Goal: Communication & Community: Answer question/provide support

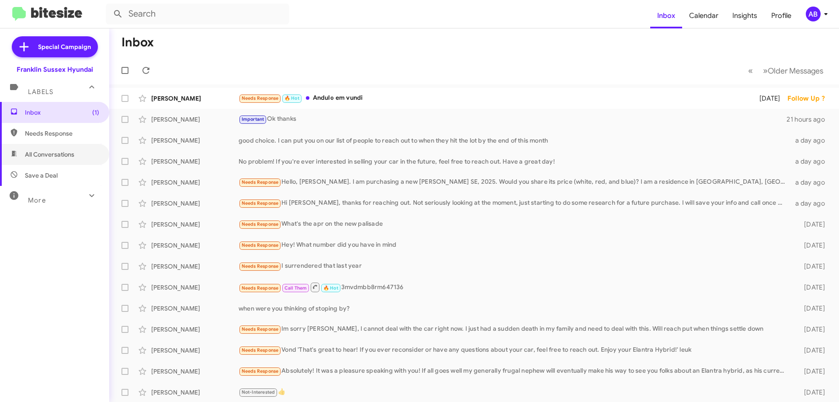
click at [49, 146] on span "All Conversations" at bounding box center [54, 154] width 109 height 21
type input "in:all-conversations"
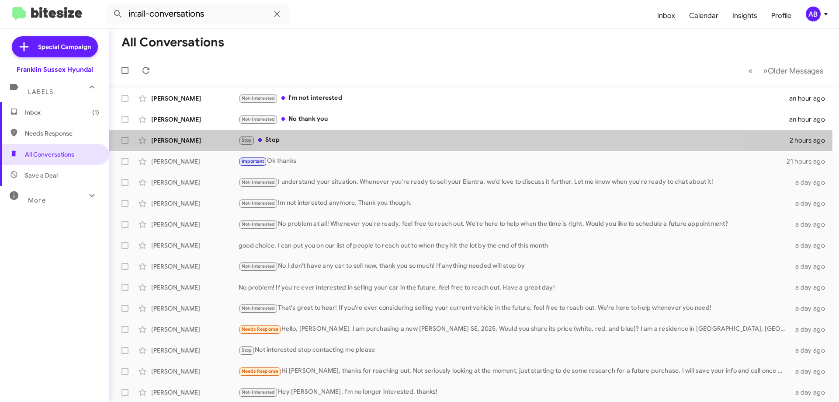
click at [179, 139] on div "[PERSON_NAME]" at bounding box center [194, 140] width 87 height 9
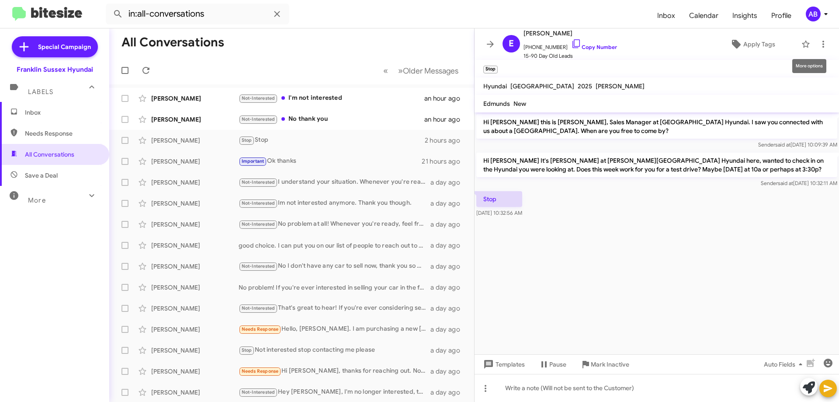
click at [819, 43] on icon at bounding box center [823, 44] width 10 height 10
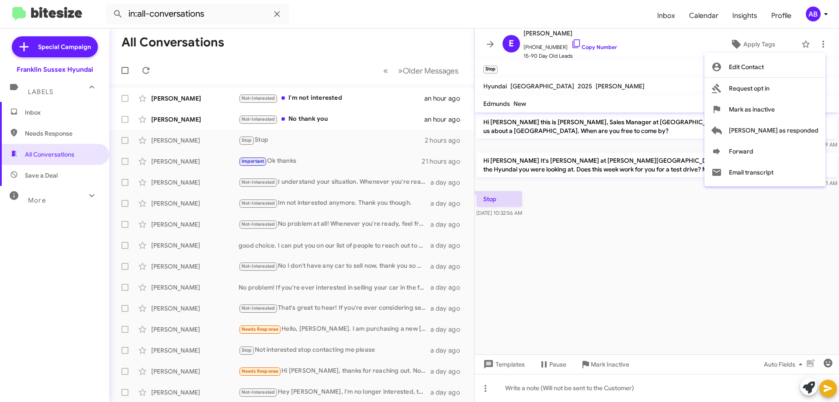
click at [434, 35] on div at bounding box center [419, 201] width 839 height 402
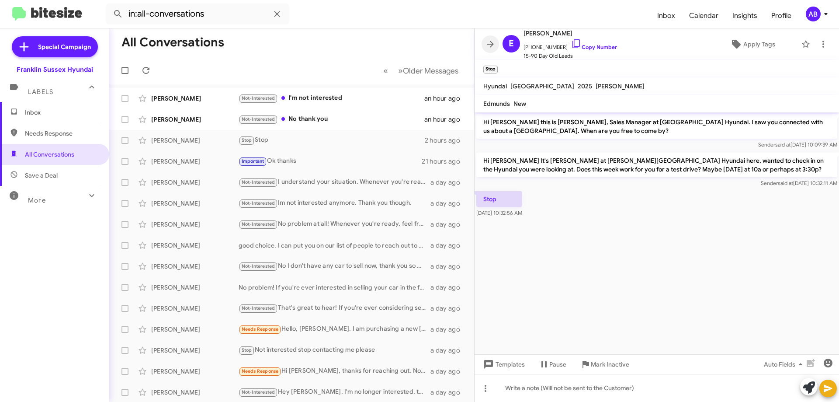
click at [496, 41] on span at bounding box center [490, 44] width 17 height 10
